Goal: Transaction & Acquisition: Purchase product/service

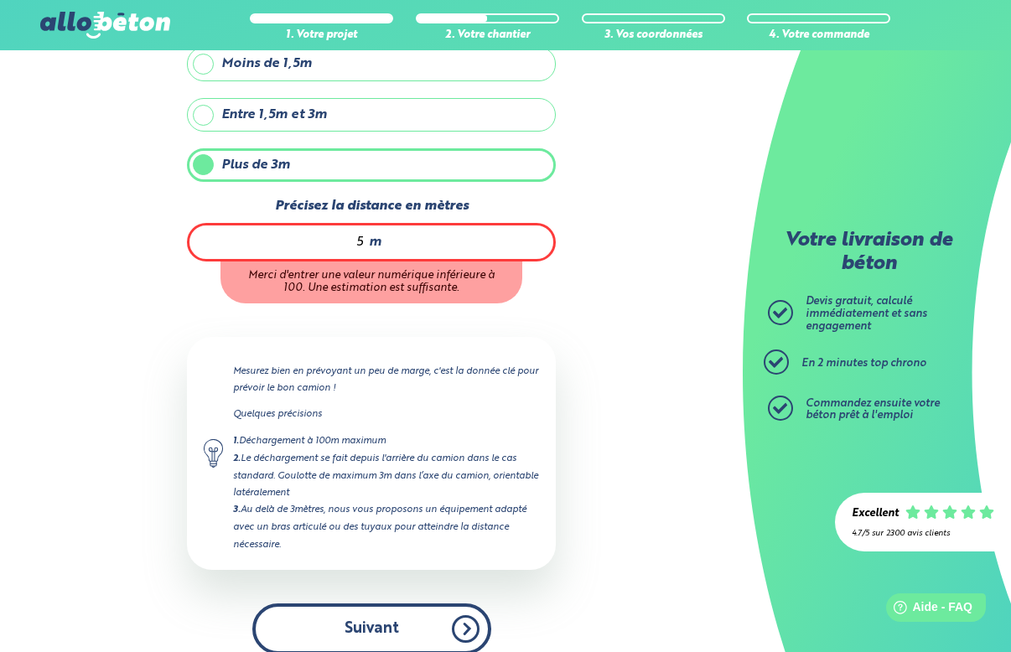
type input "5"
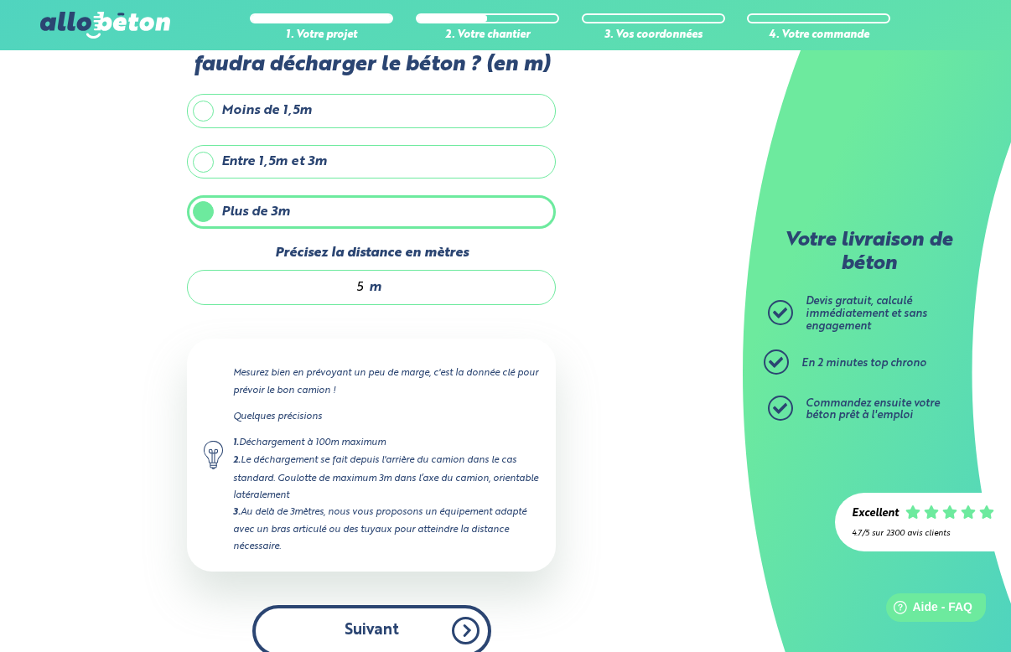
click at [382, 614] on button "Suivant" at bounding box center [371, 630] width 239 height 51
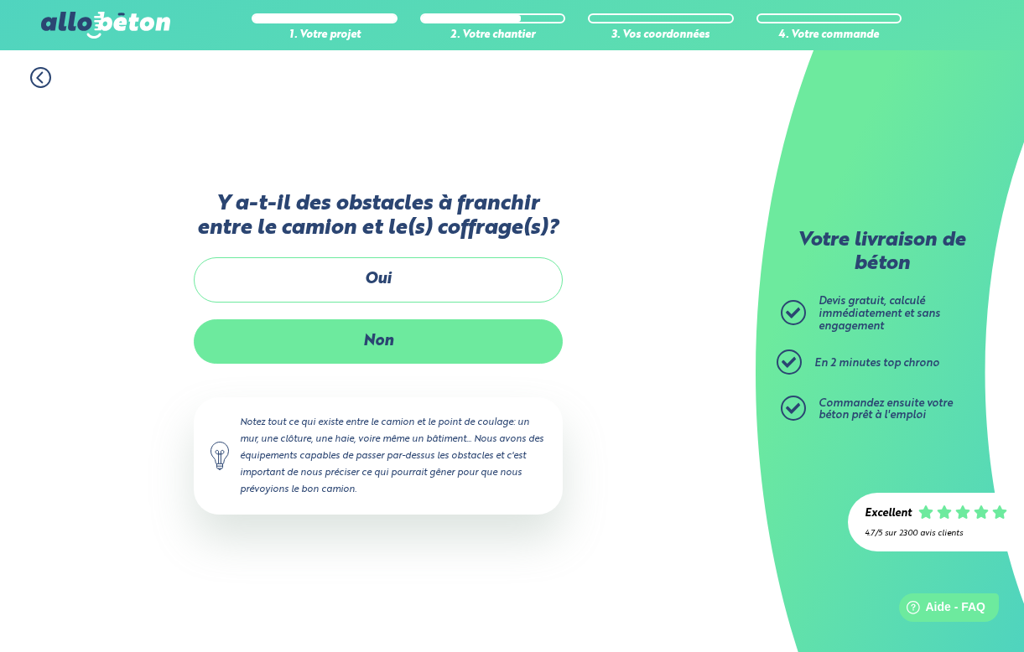
click at [437, 342] on label "Non" at bounding box center [378, 341] width 369 height 44
click at [0, 0] on input "Non" at bounding box center [0, 0] width 0 height 0
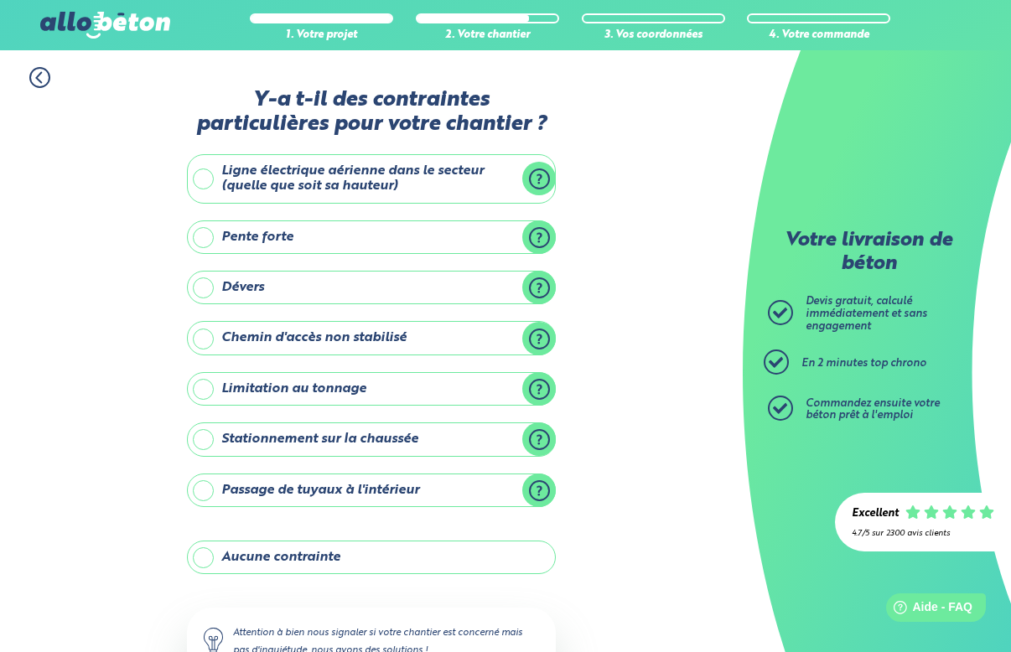
click at [334, 555] on label "Aucune contrainte" at bounding box center [371, 558] width 369 height 34
click at [0, 0] on input "Aucune contrainte" at bounding box center [0, 0] width 0 height 0
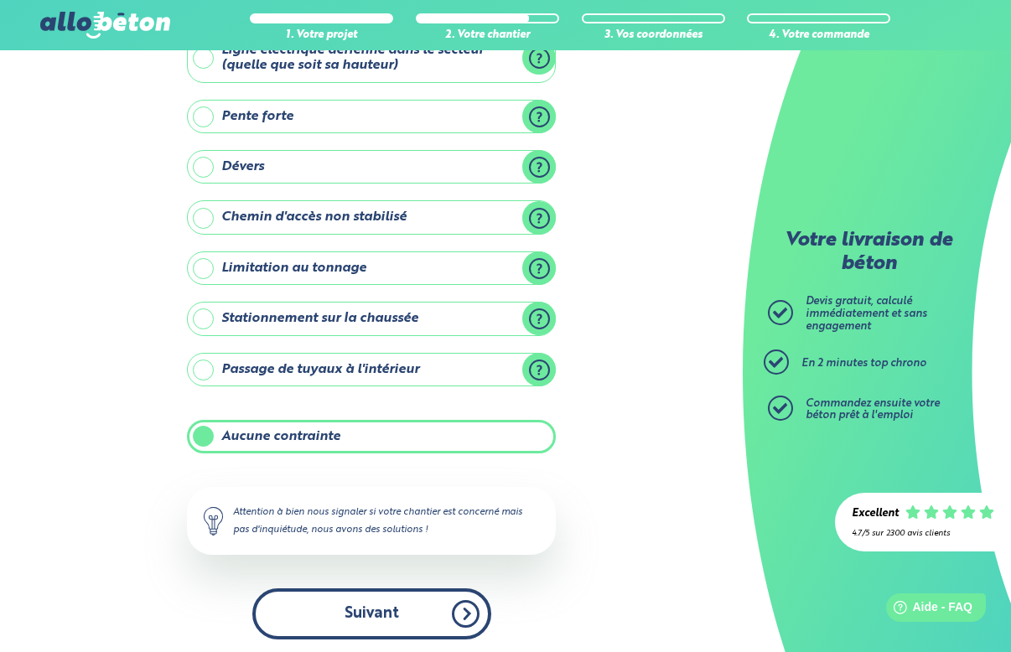
click at [386, 611] on button "Suivant" at bounding box center [371, 613] width 239 height 51
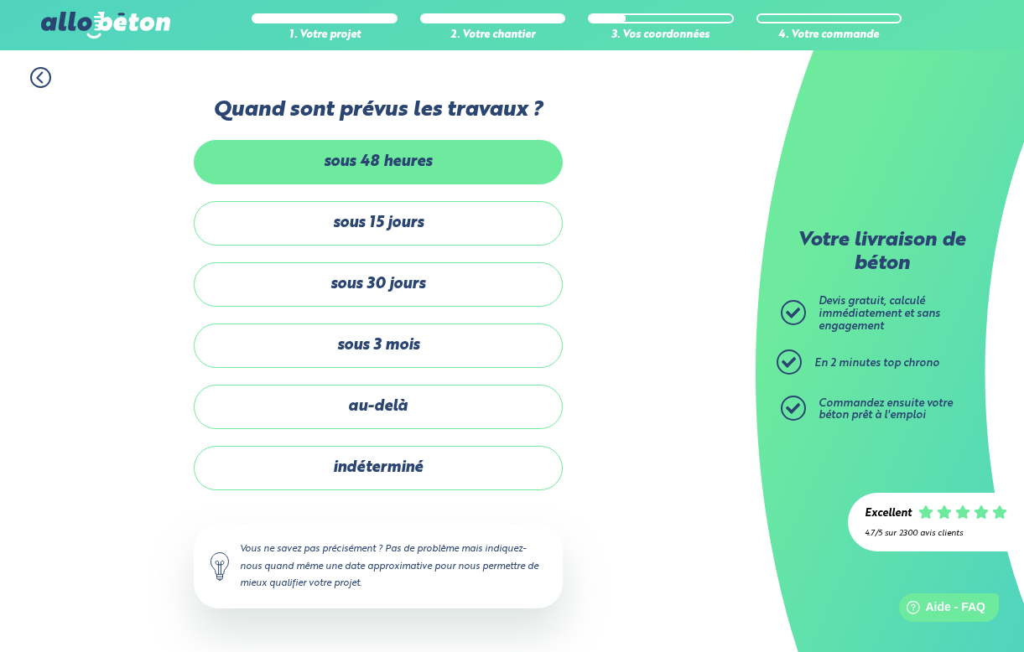
click at [437, 160] on label "sous 48 heures" at bounding box center [378, 162] width 369 height 44
click at [0, 0] on input "sous 48 heures" at bounding box center [0, 0] width 0 height 0
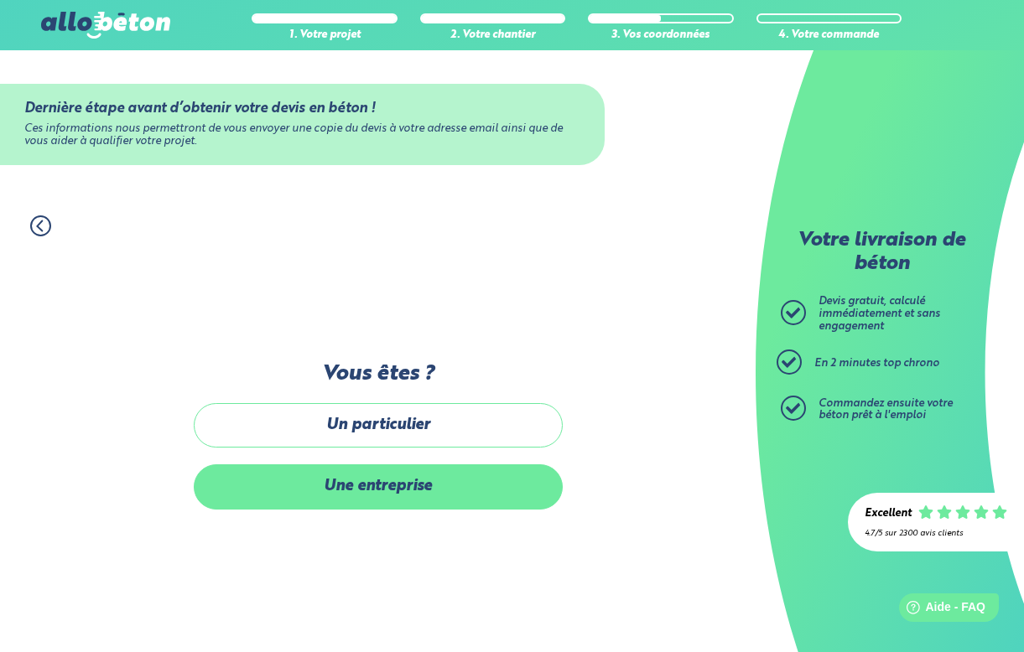
click at [403, 497] on label "Une entreprise" at bounding box center [378, 486] width 369 height 44
click at [0, 0] on input "Une entreprise" at bounding box center [0, 0] width 0 height 0
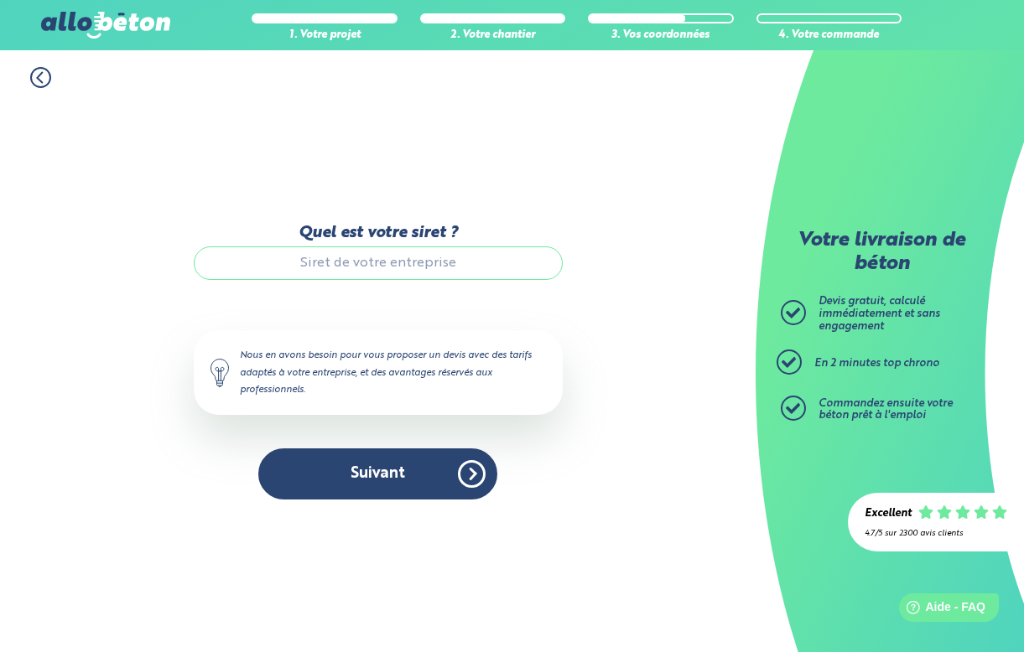
click at [391, 264] on input "Quel est votre siret ?" at bounding box center [378, 263] width 369 height 34
click at [31, 76] on circle at bounding box center [40, 77] width 19 height 19
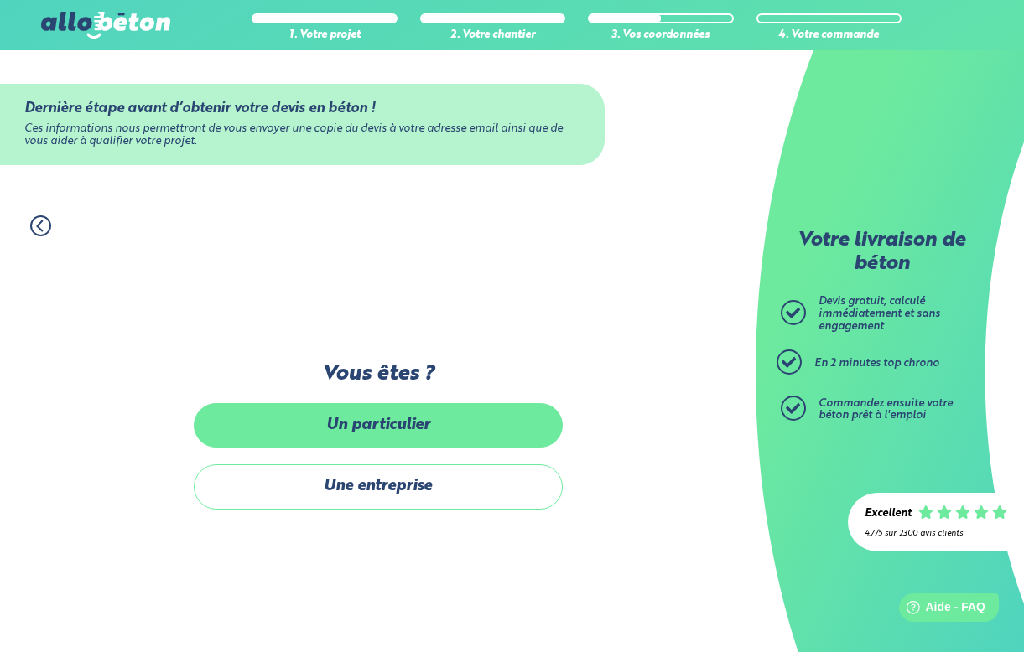
click at [433, 432] on label "Un particulier" at bounding box center [378, 425] width 369 height 44
click at [0, 0] on input "Un particulier" at bounding box center [0, 0] width 0 height 0
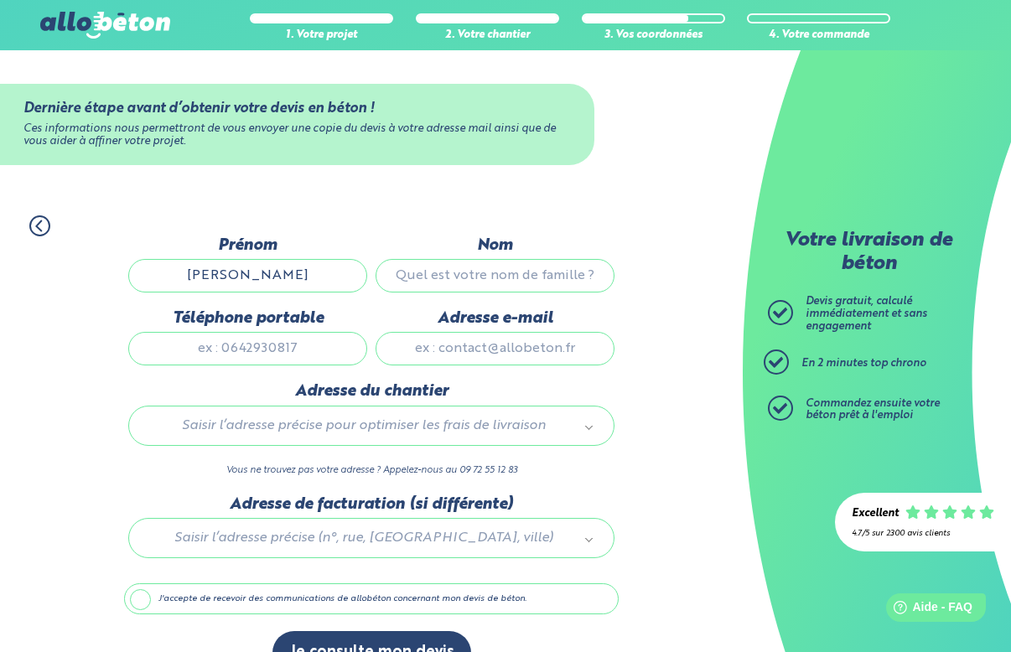
type input "xavier"
type input "Glaize"
type input "0784975284"
type input "x.glaize@xgformation.fr"
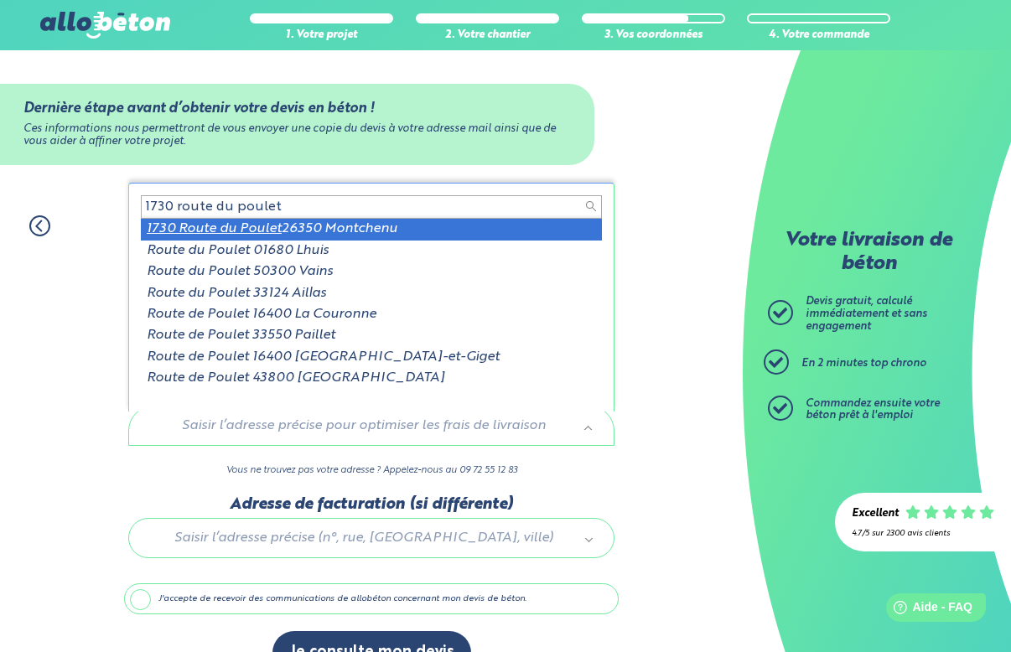
type input "1730 route du poulet"
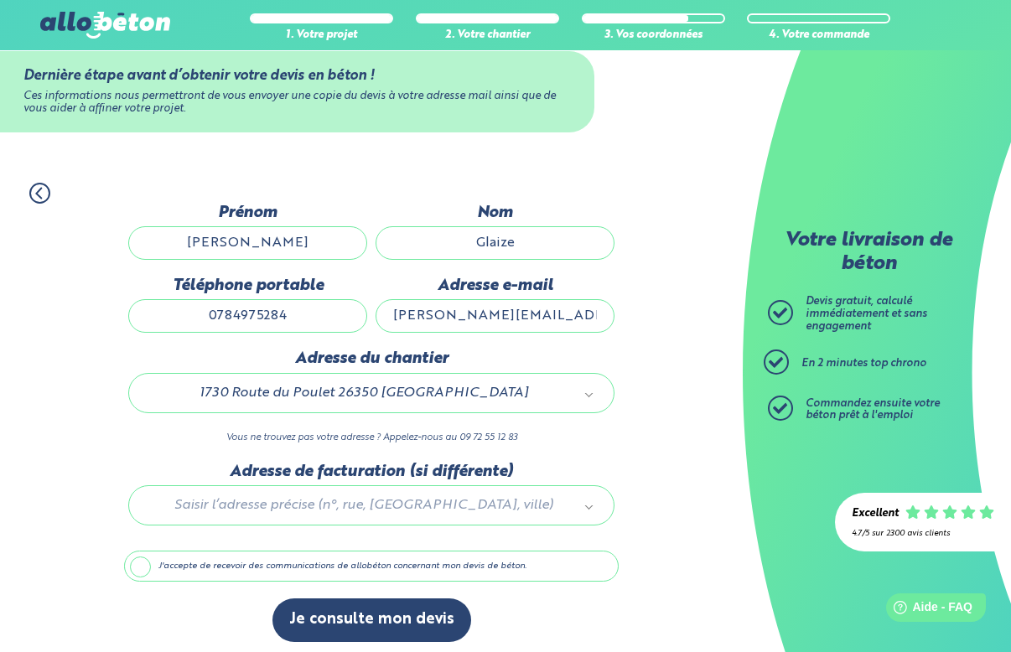
scroll to position [44, 0]
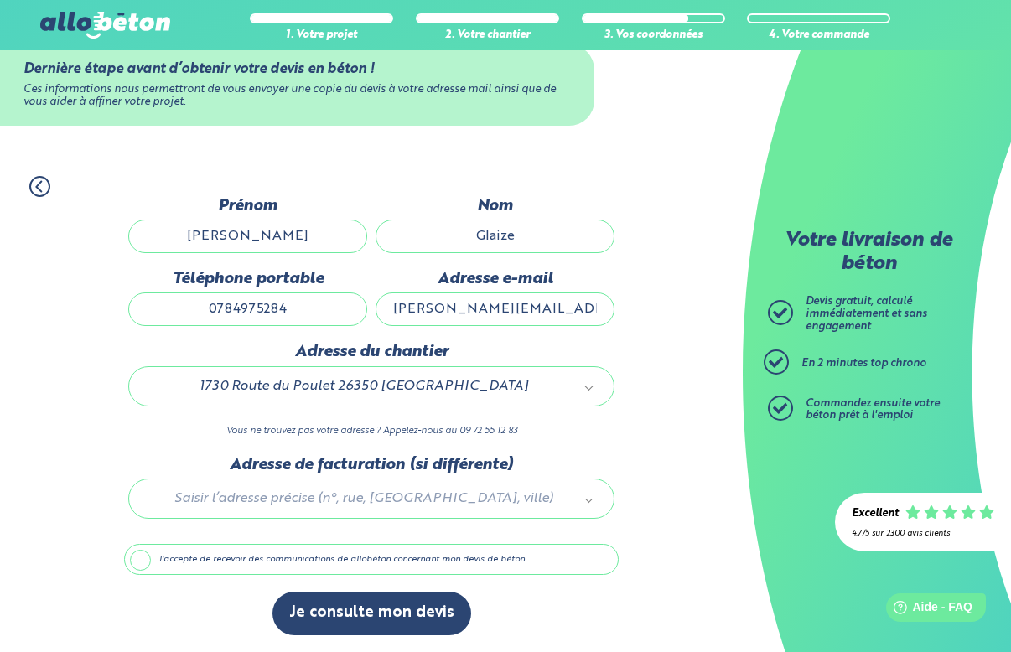
click at [270, 562] on label "J'accepte de recevoir des communications de allobéton concernant mon devis de b…" at bounding box center [371, 560] width 495 height 32
click at [0, 0] on input "J'accepte de recevoir des communications de allobéton concernant mon devis de b…" at bounding box center [0, 0] width 0 height 0
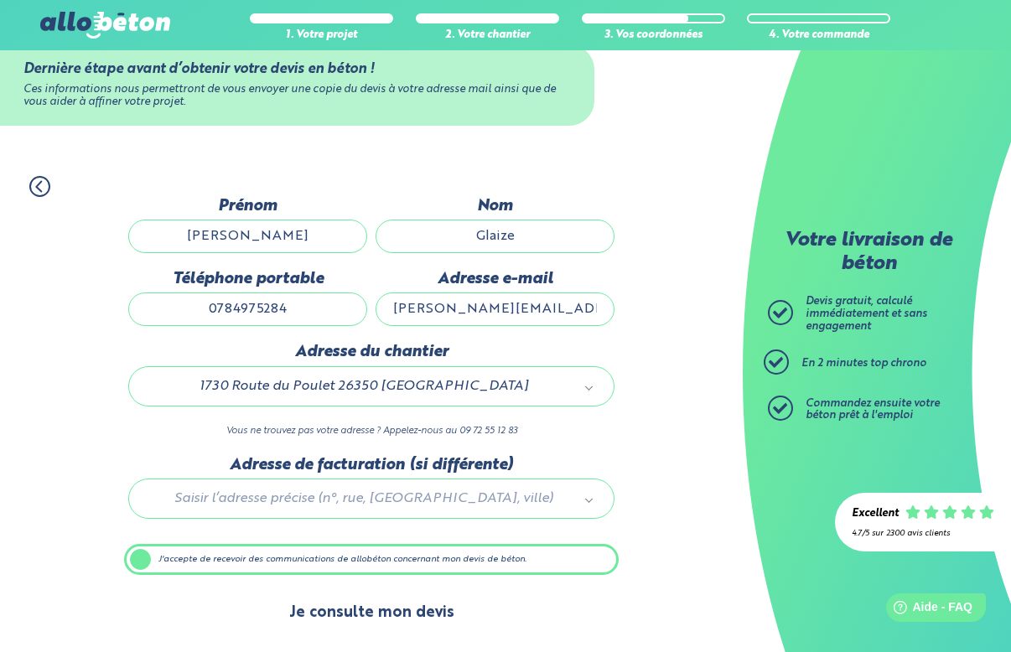
click at [350, 616] on button "Je consulte mon devis" at bounding box center [371, 613] width 199 height 43
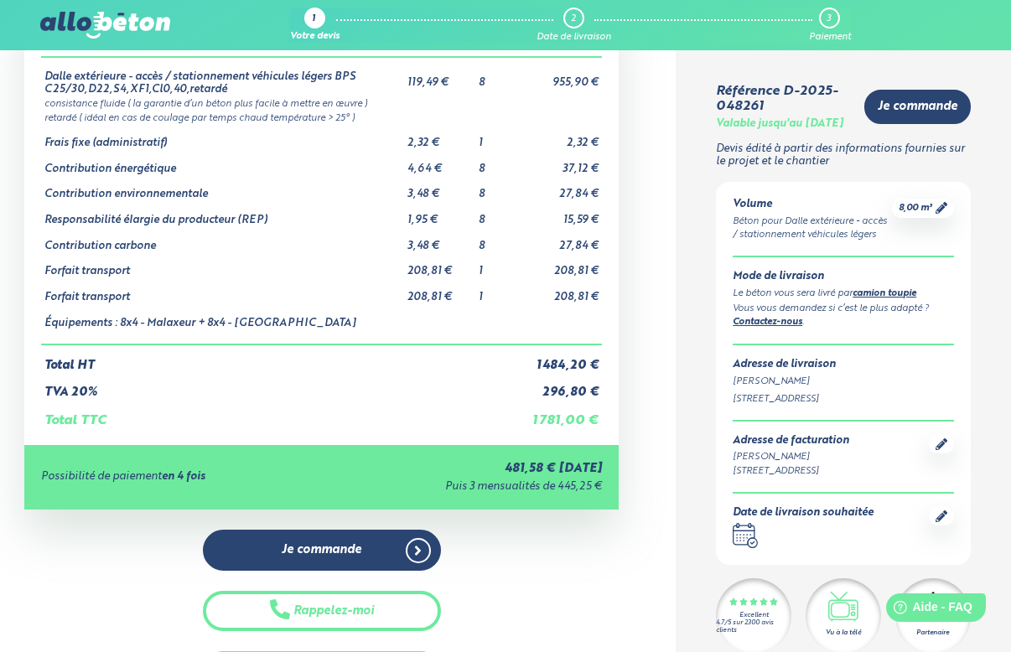
scroll to position [97, 0]
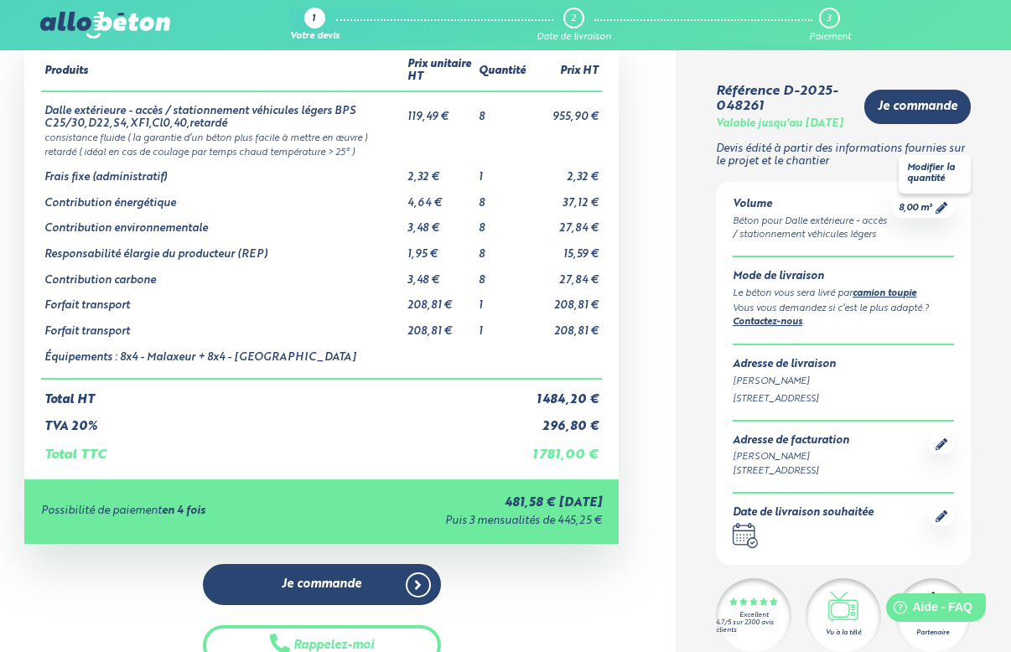
click at [939, 214] on icon at bounding box center [942, 208] width 12 height 12
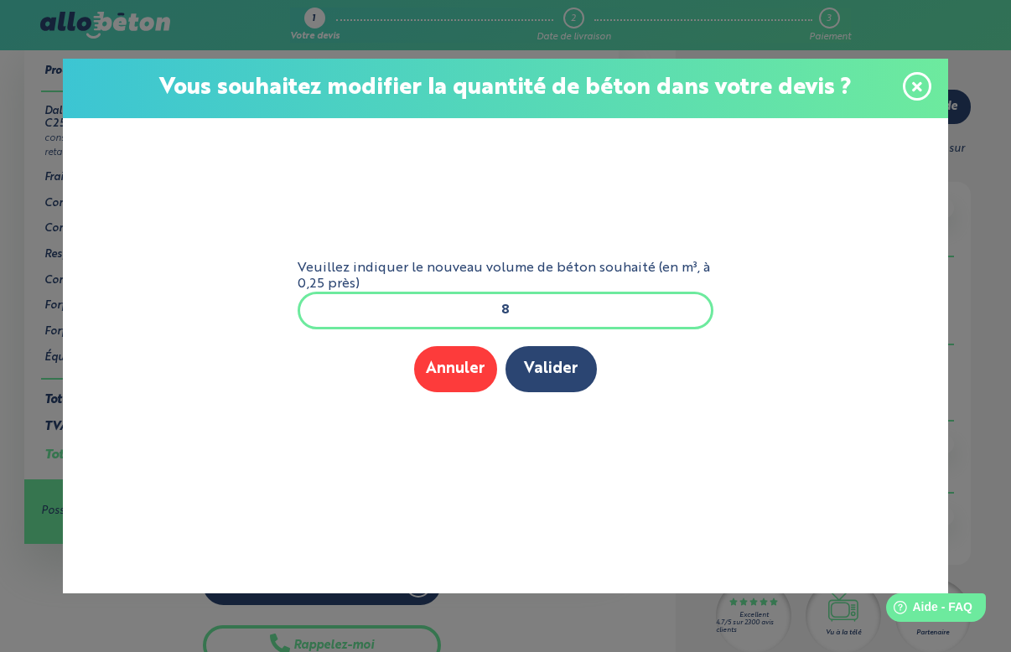
click at [535, 304] on input "8" at bounding box center [506, 310] width 416 height 37
type input "7"
click at [551, 371] on button "Valider" at bounding box center [550, 369] width 91 height 46
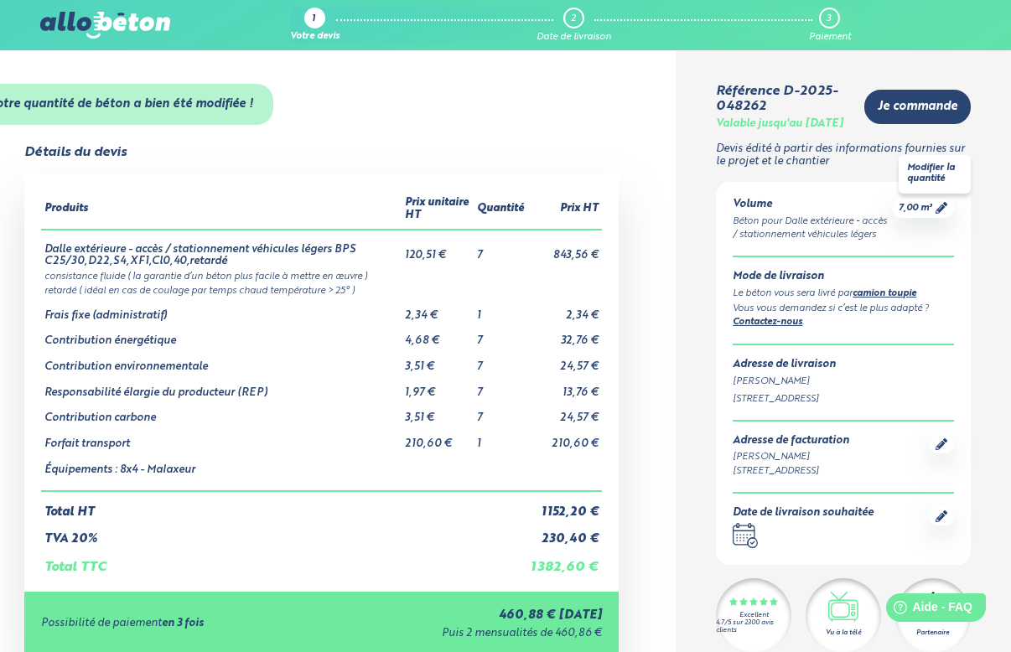
click at [936, 214] on icon at bounding box center [942, 208] width 12 height 12
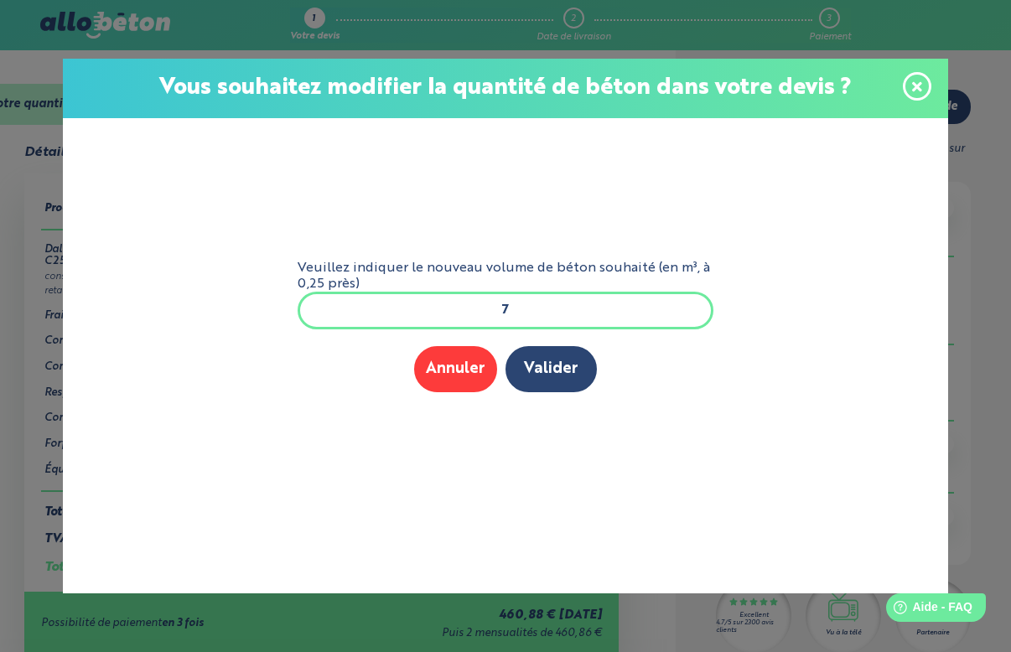
click at [561, 298] on input "7" at bounding box center [506, 310] width 416 height 37
type input "7,5"
click at [546, 376] on button "Valider" at bounding box center [550, 369] width 91 height 46
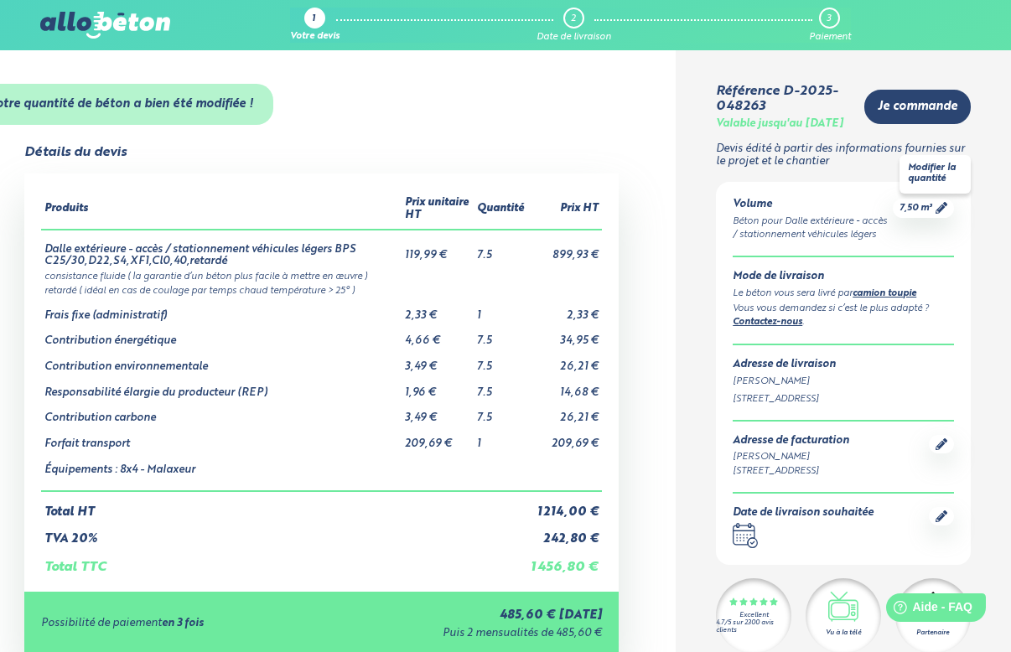
click at [938, 214] on icon at bounding box center [942, 208] width 12 height 12
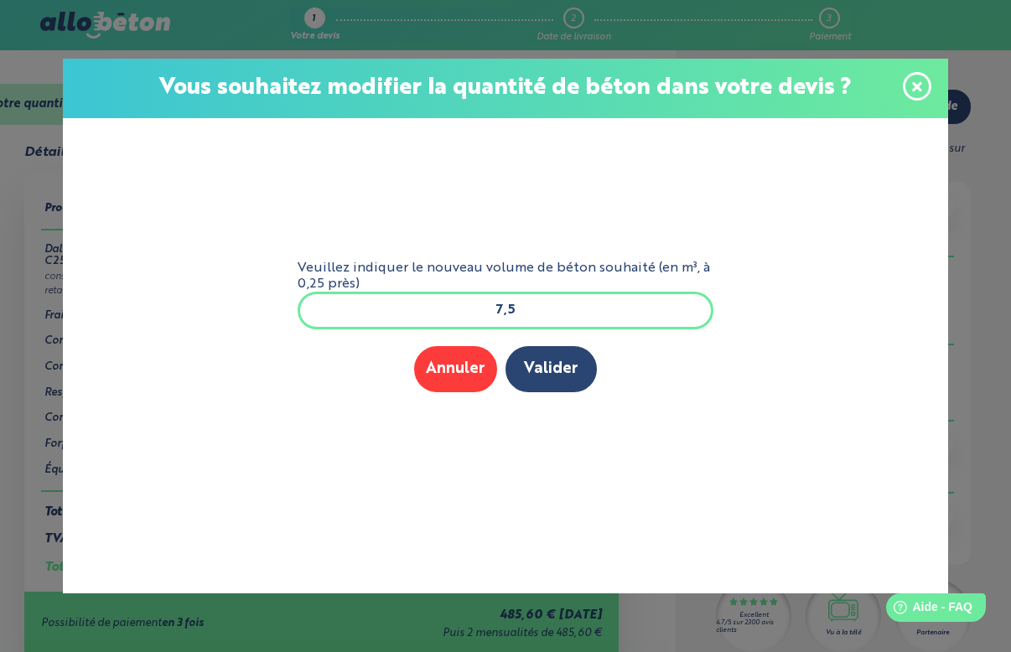
click at [536, 298] on input "7,5" at bounding box center [506, 310] width 416 height 37
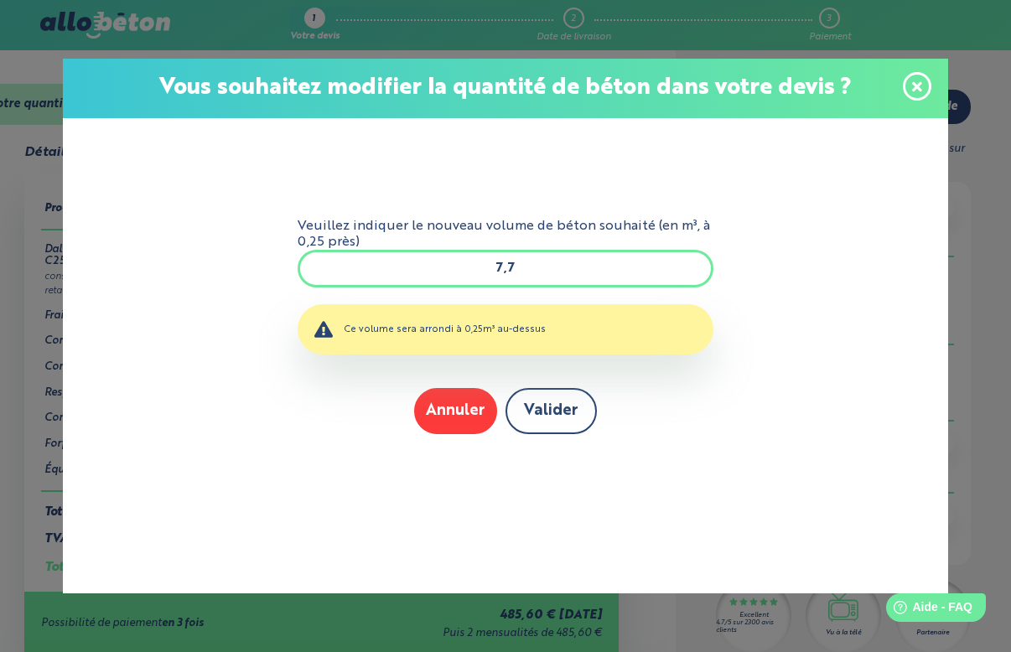
type input "7,7"
click at [571, 420] on button "Valider" at bounding box center [550, 411] width 91 height 46
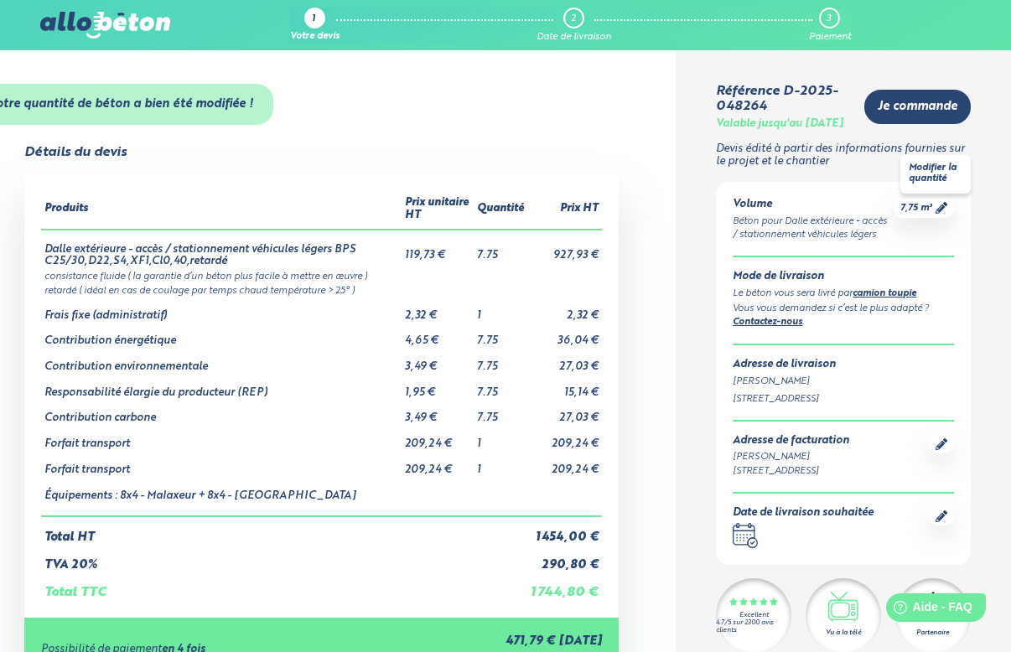
click at [942, 214] on icon at bounding box center [942, 208] width 12 height 12
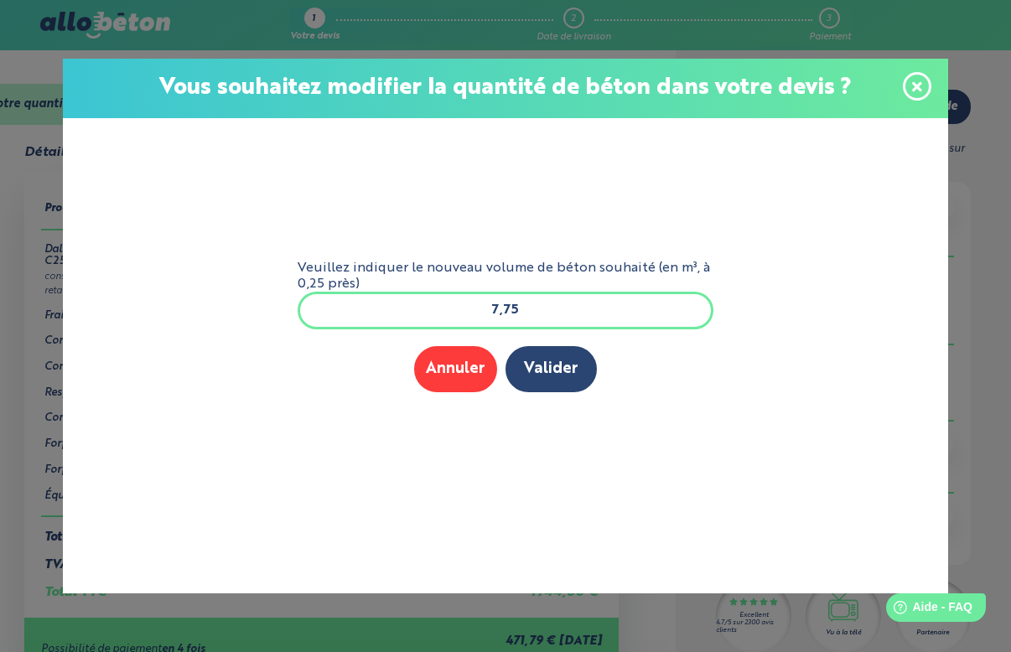
click at [544, 314] on input "7,75" at bounding box center [506, 310] width 416 height 37
type input "7,5"
click at [550, 374] on button "Valider" at bounding box center [550, 369] width 91 height 46
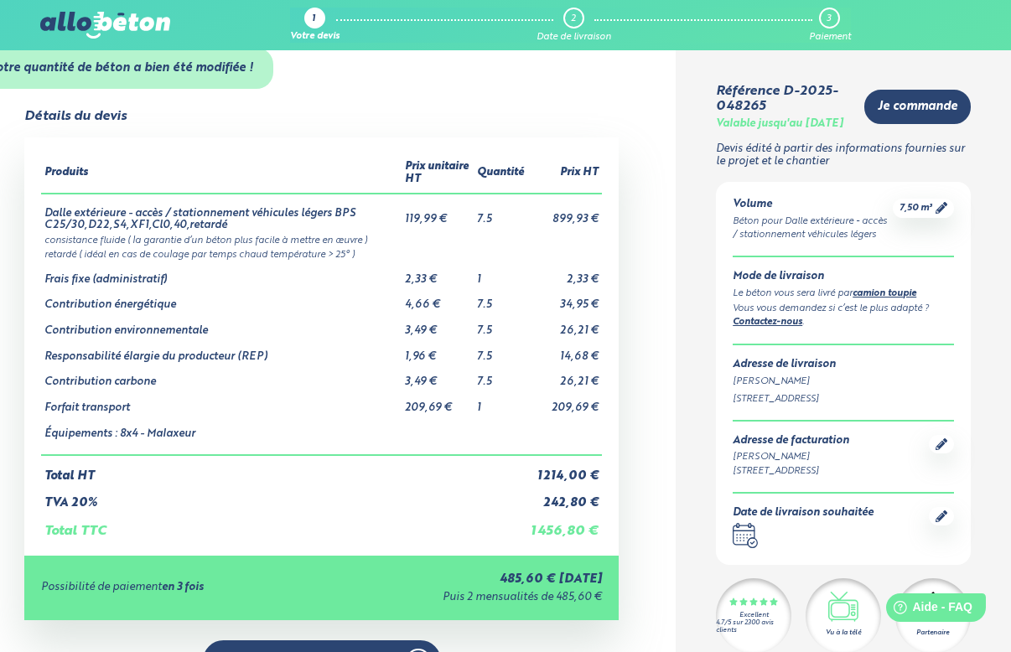
scroll to position [227, 0]
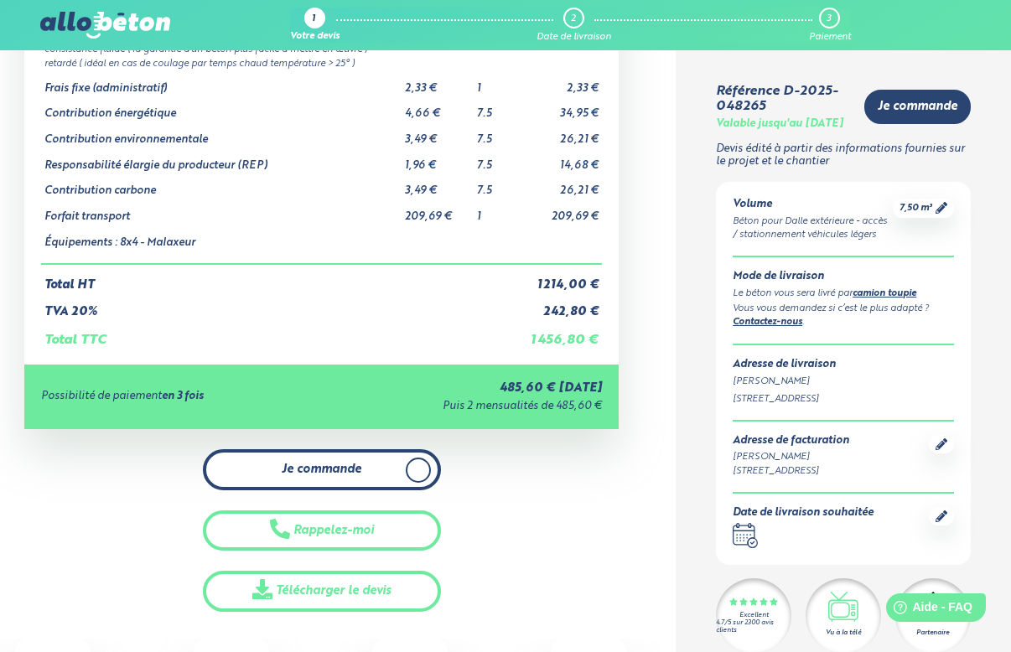
click at [345, 463] on span "Je commande" at bounding box center [322, 470] width 80 height 14
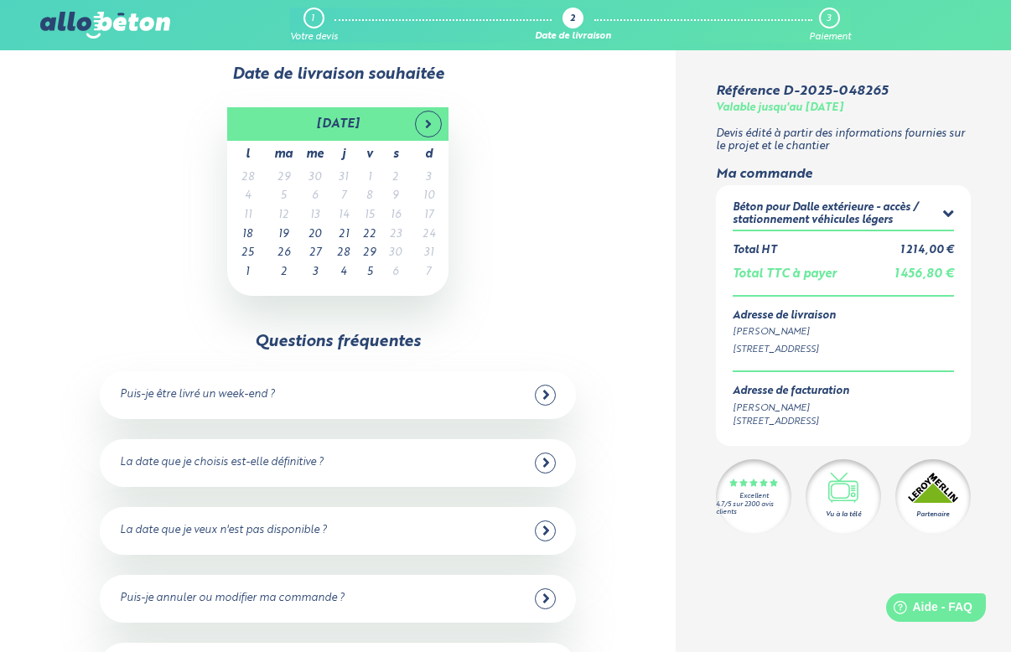
scroll to position [56, 0]
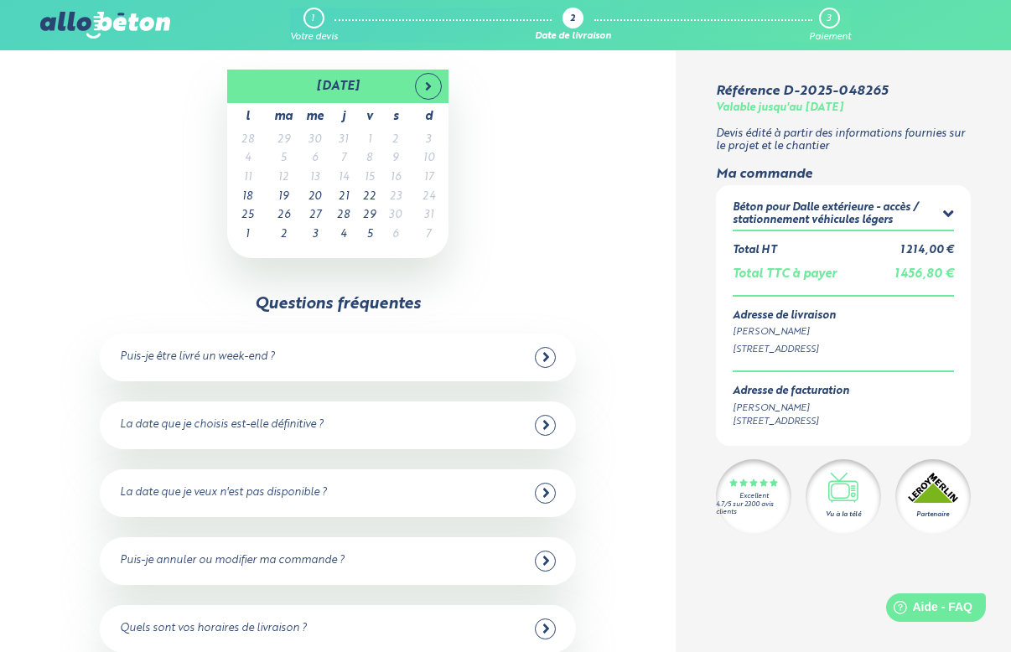
click at [542, 347] on div at bounding box center [545, 357] width 21 height 21
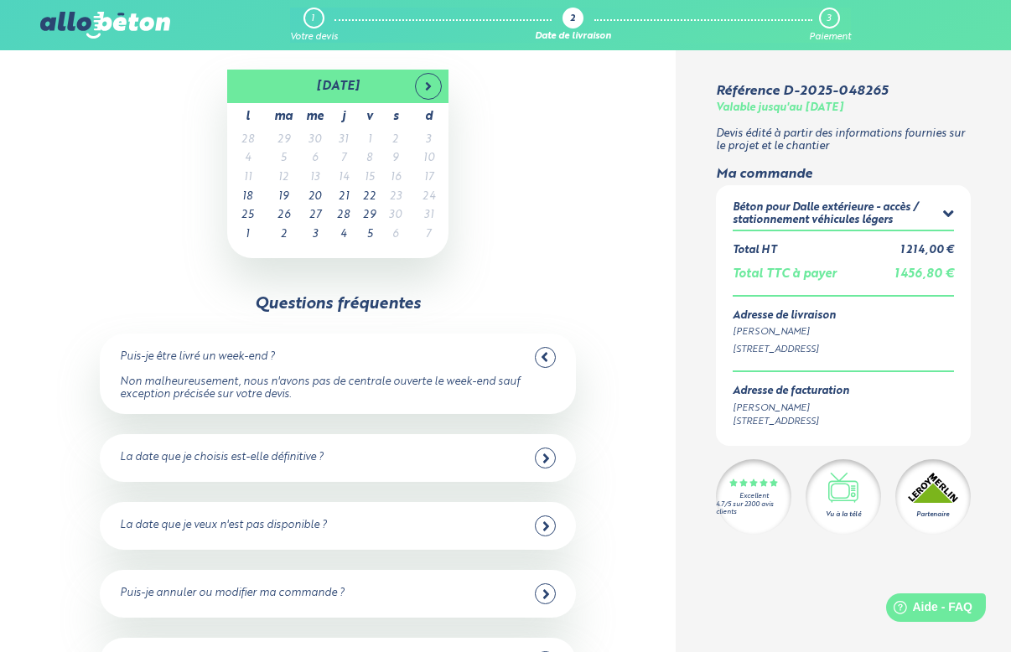
click at [546, 350] on icon at bounding box center [545, 357] width 8 height 15
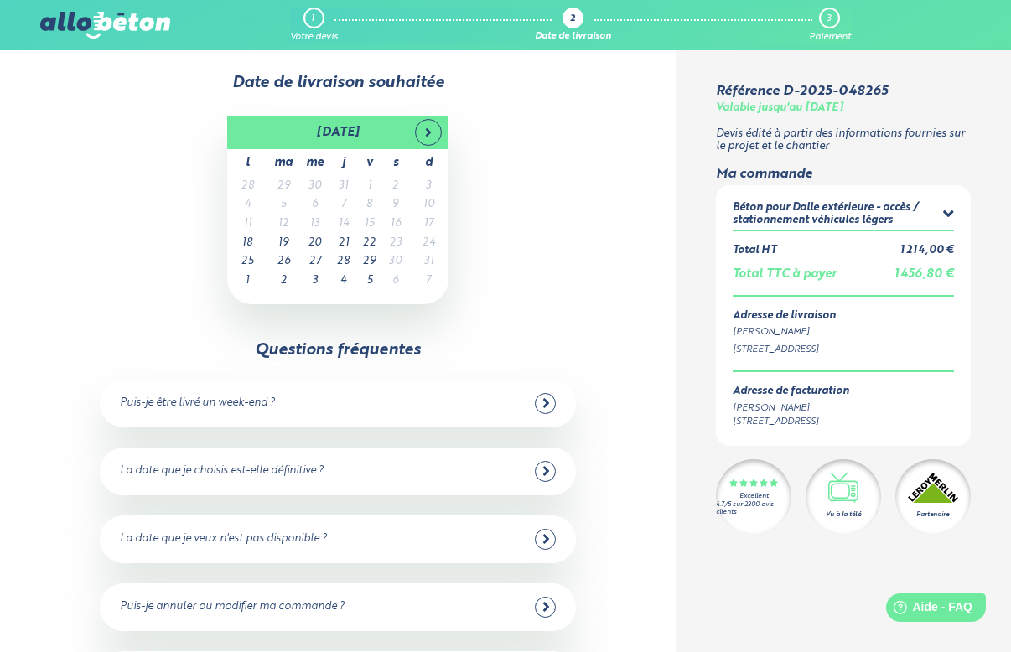
scroll to position [4, 0]
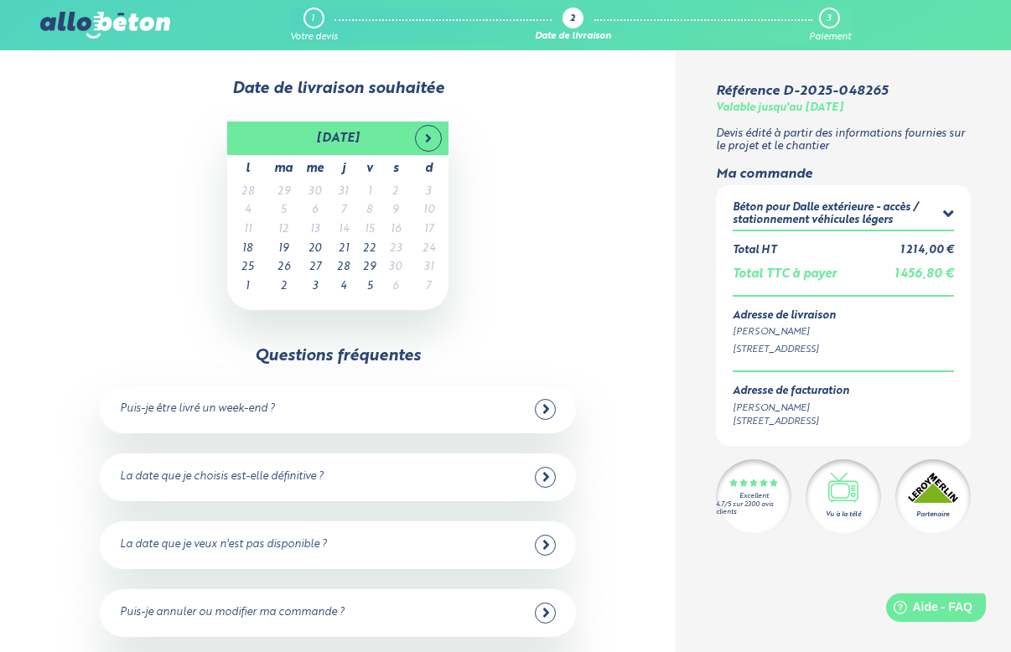
click at [540, 467] on div at bounding box center [545, 477] width 21 height 21
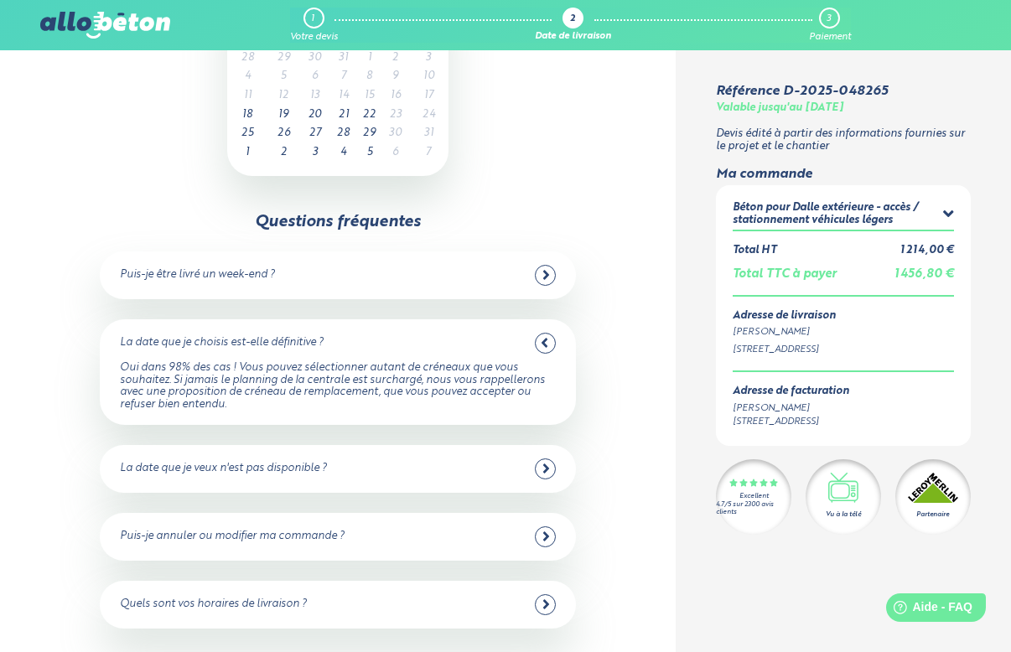
scroll to position [155, 0]
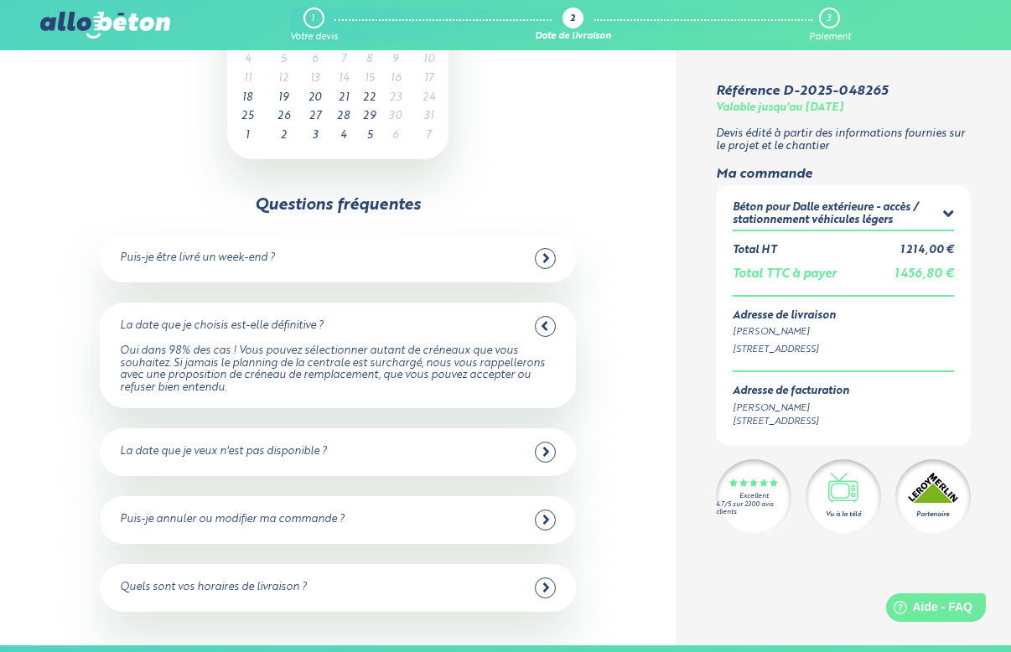
click at [547, 583] on icon at bounding box center [546, 587] width 6 height 9
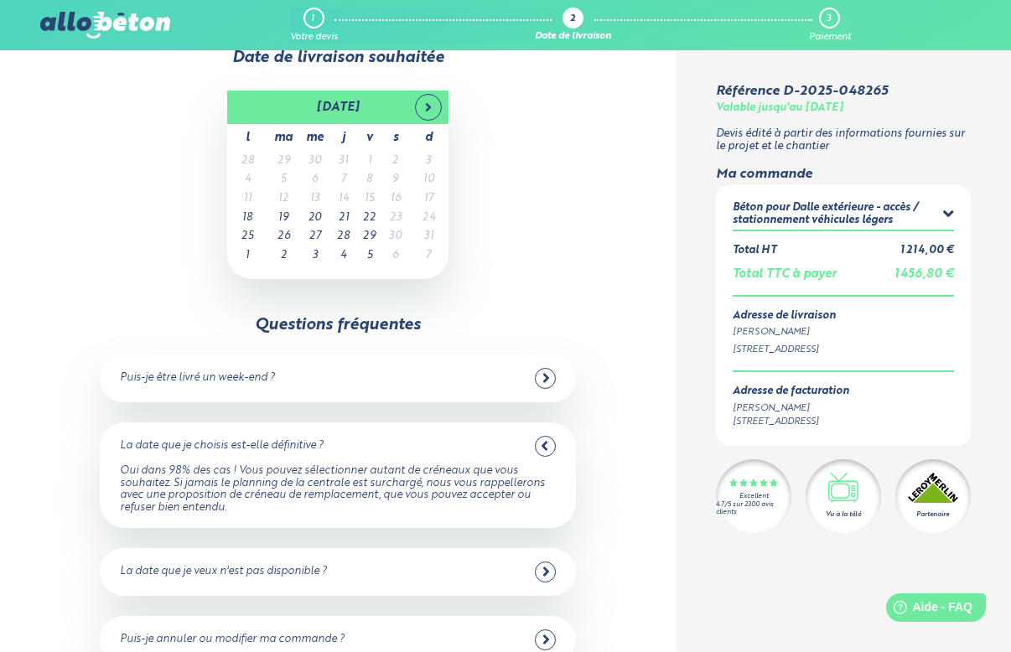
scroll to position [0, 0]
